Goal: Information Seeking & Learning: Find specific fact

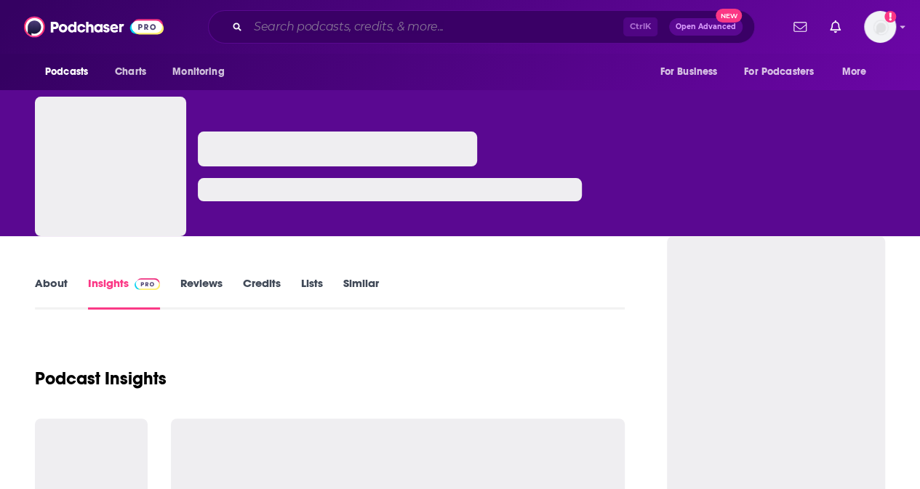
click at [358, 32] on input "Search podcasts, credits, & more..." at bounding box center [435, 26] width 375 height 23
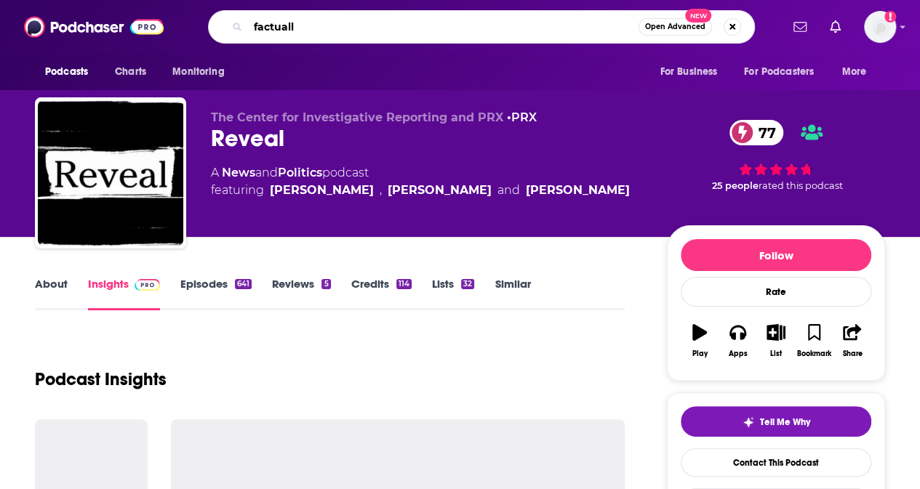
type input "factually"
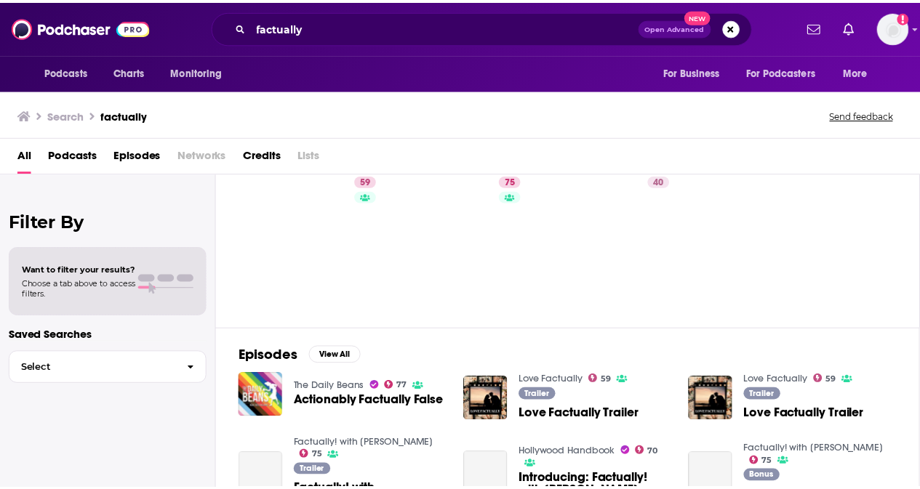
scroll to position [49, 0]
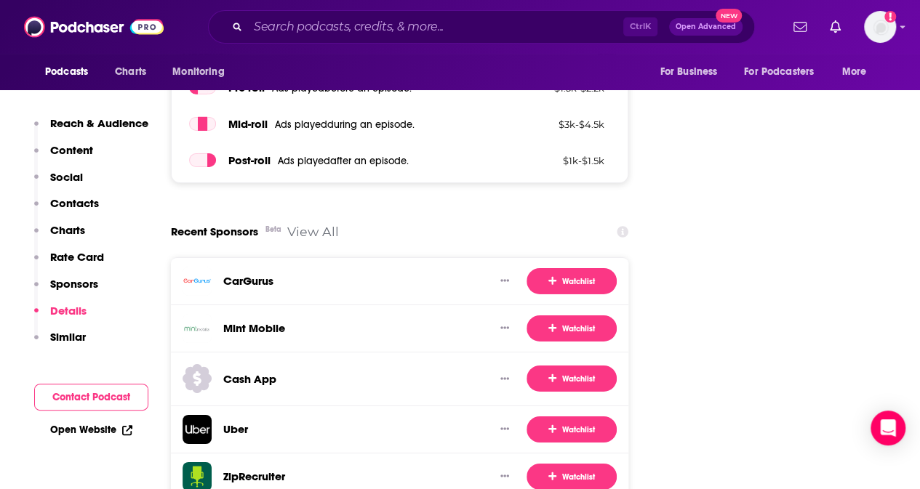
scroll to position [2299, 0]
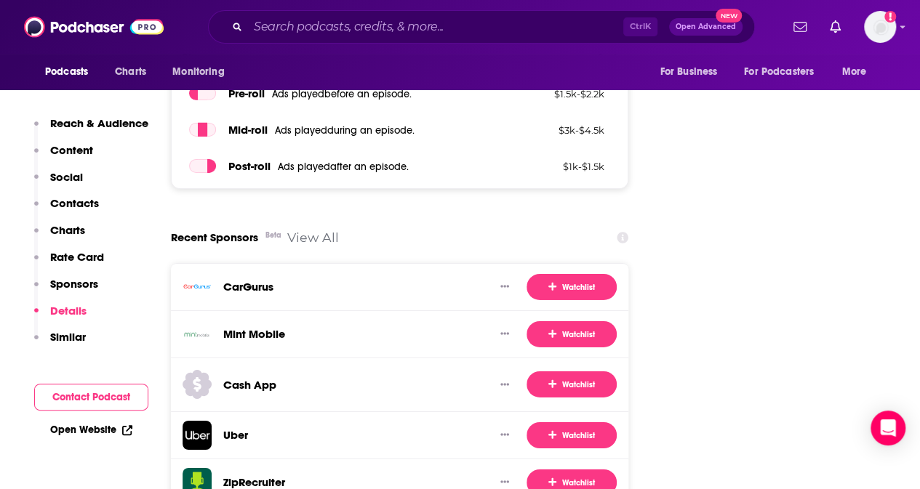
click at [304, 230] on link "View All" at bounding box center [313, 237] width 52 height 15
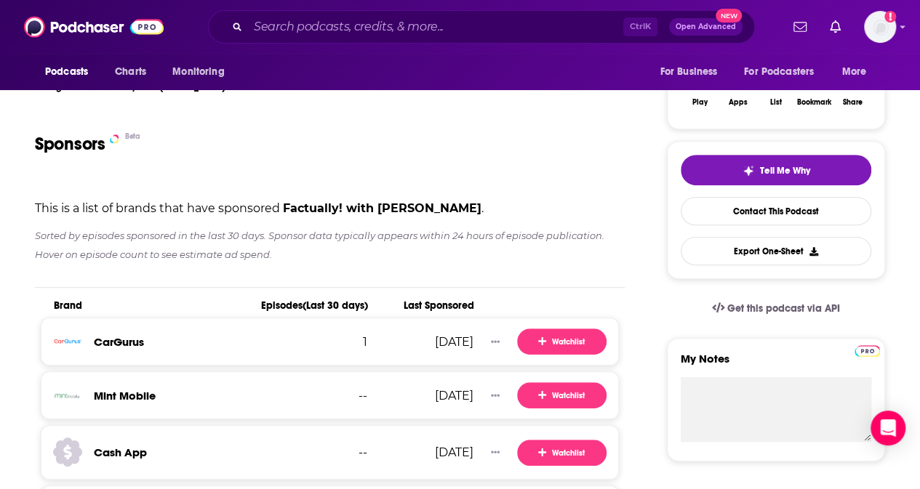
scroll to position [230, 0]
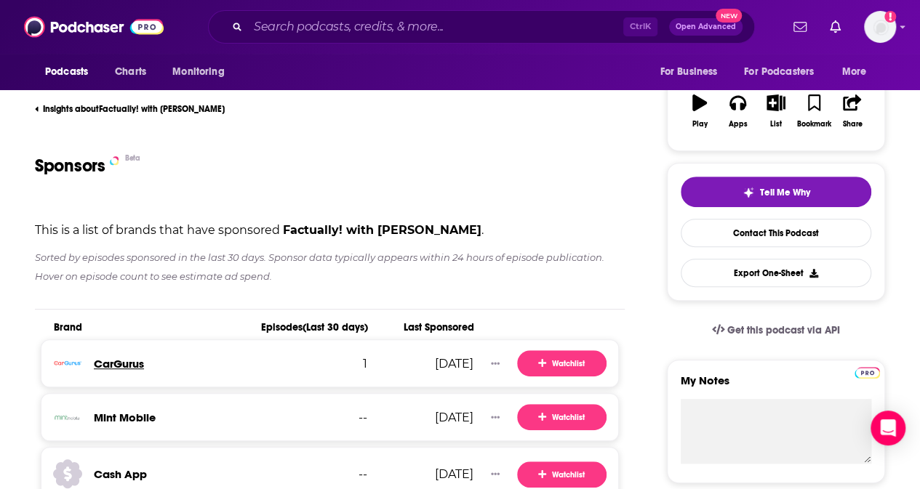
click at [130, 364] on h3 "CarGurus" at bounding box center [119, 364] width 50 height 14
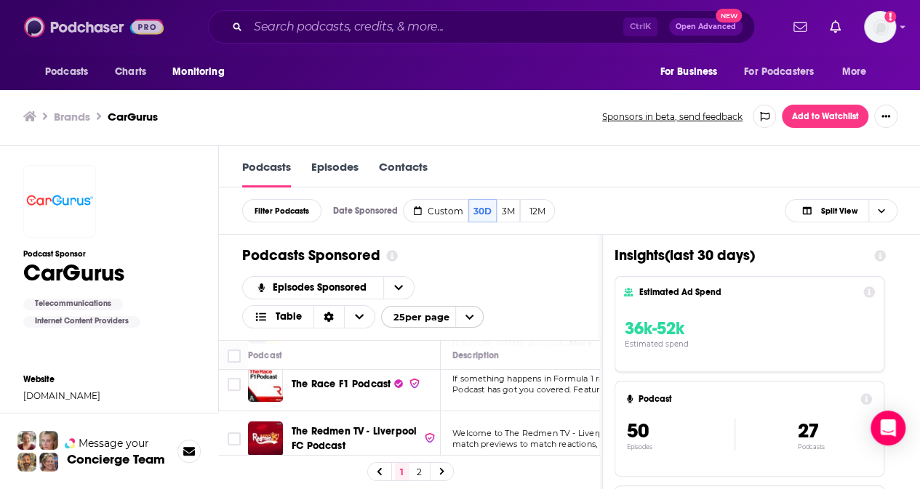
click at [87, 25] on img at bounding box center [94, 27] width 140 height 28
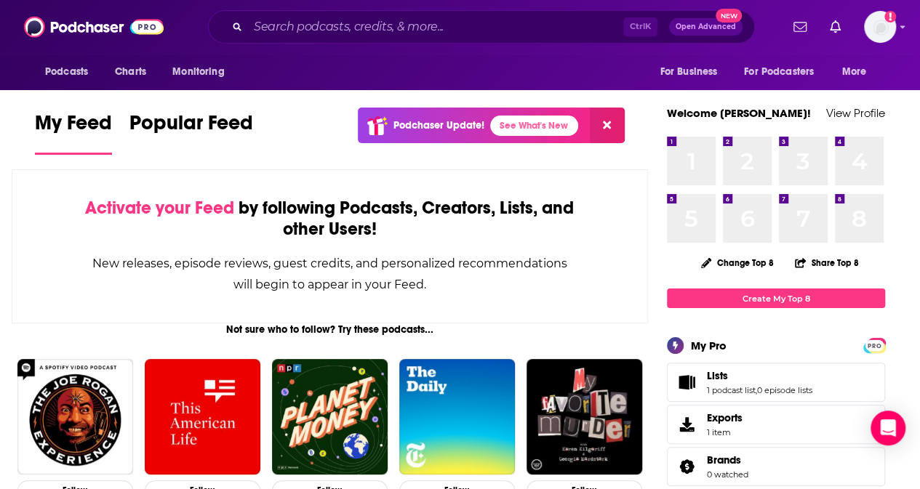
click at [618, 238] on div "Activate your Feed by following Podcasts, Creators, Lists, and other Users! New…" at bounding box center [330, 246] width 636 height 154
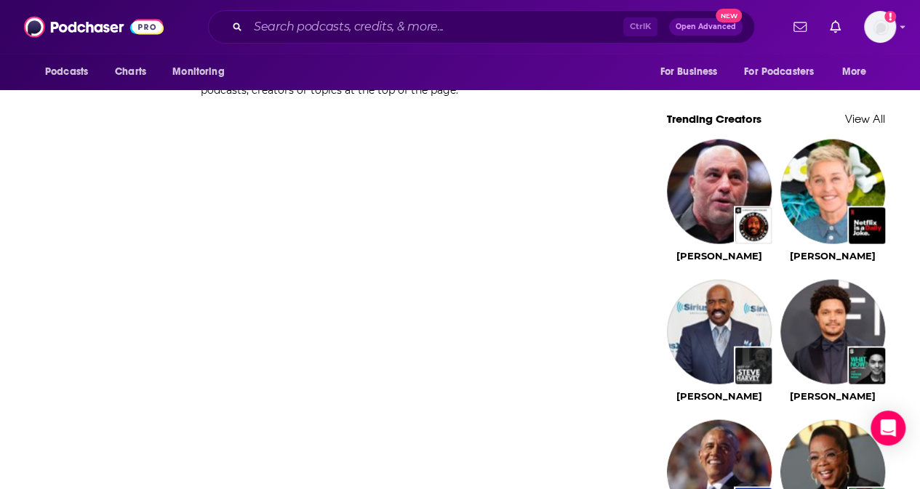
scroll to position [1342, 0]
